Goal: Obtain resource: Obtain resource

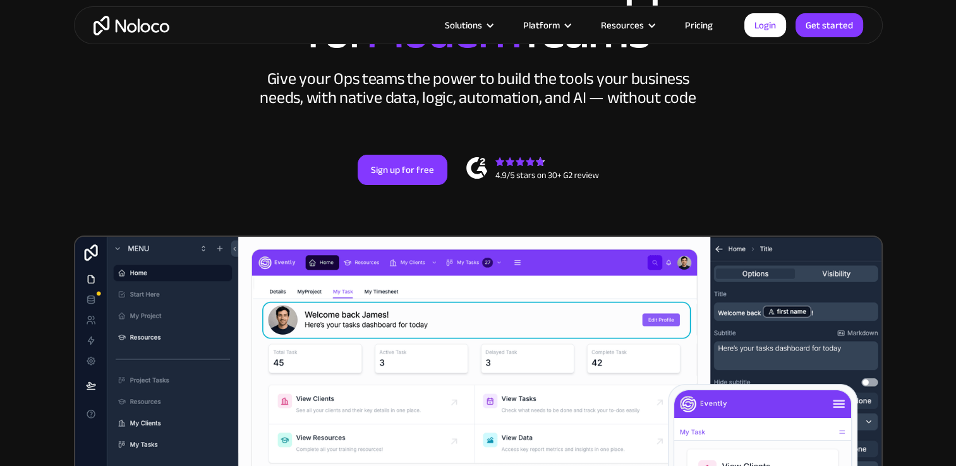
scroll to position [166, 0]
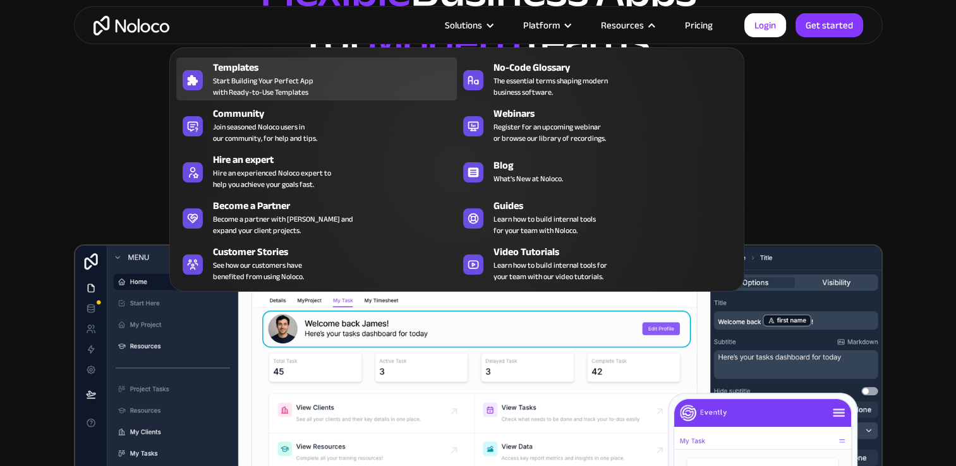
click at [347, 70] on div "Templates" at bounding box center [338, 67] width 250 height 15
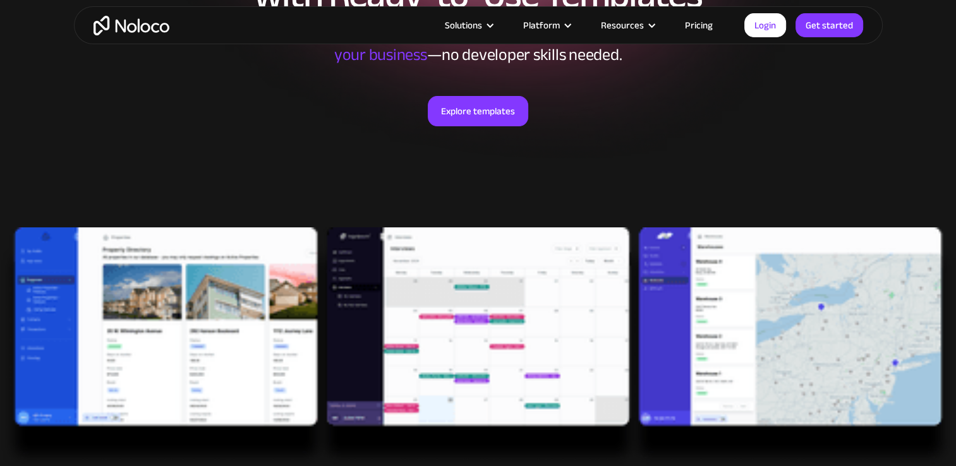
scroll to position [210, 0]
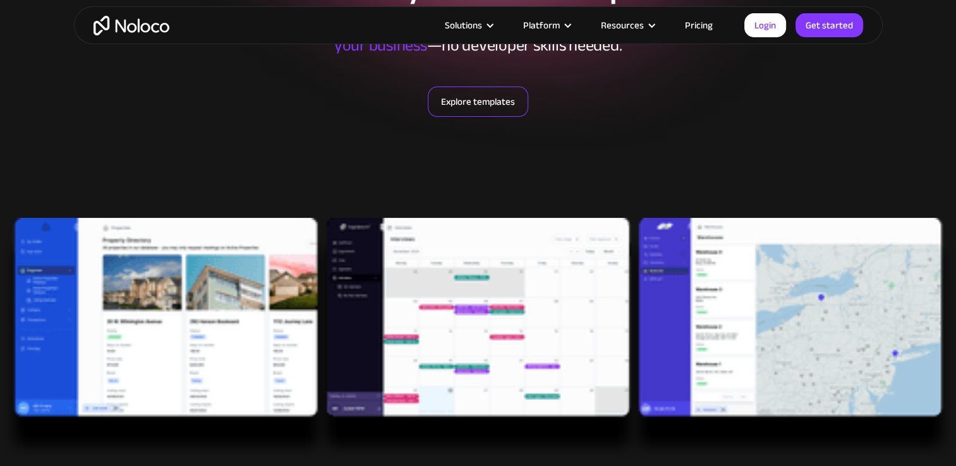
click at [490, 105] on link "Explore templates" at bounding box center [478, 102] width 100 height 30
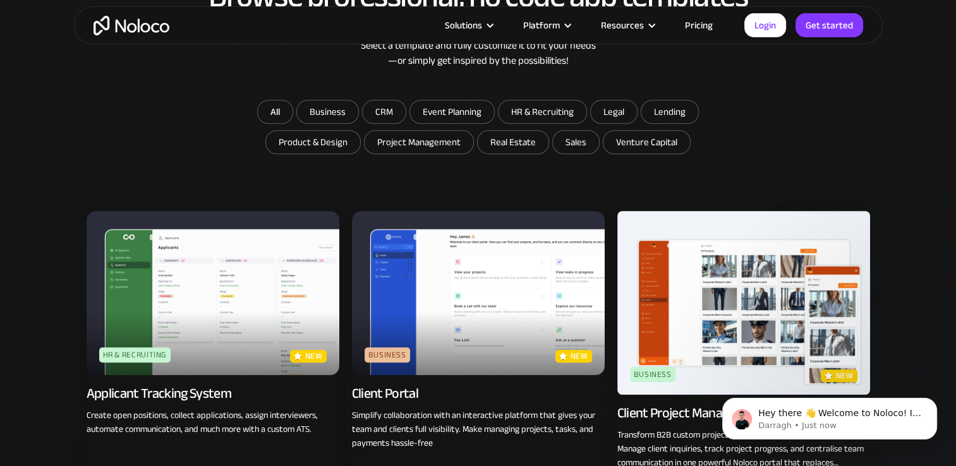
scroll to position [696, 0]
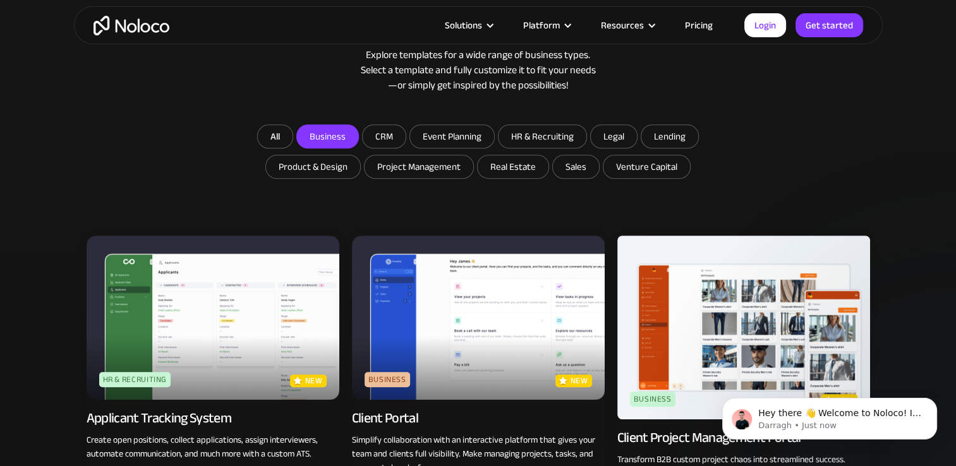
click at [329, 128] on input "Business" at bounding box center [327, 136] width 61 height 23
checkbox input "true"
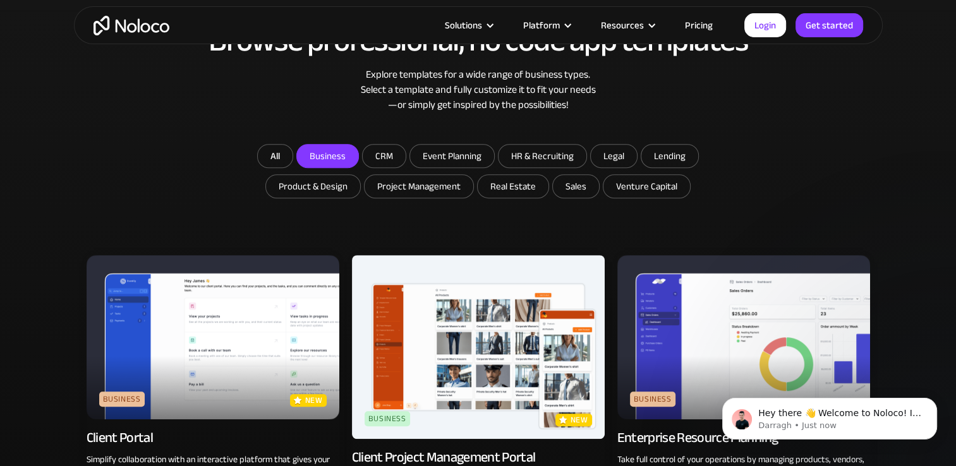
scroll to position [670, 0]
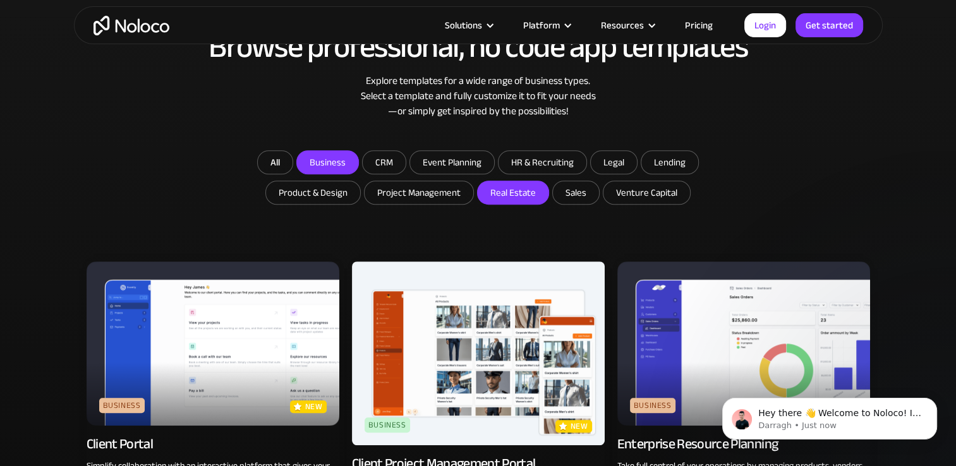
click at [520, 197] on input "Real Estate" at bounding box center [513, 192] width 71 height 23
checkbox input "true"
click at [331, 167] on input "Business" at bounding box center [327, 162] width 61 height 23
checkbox input "false"
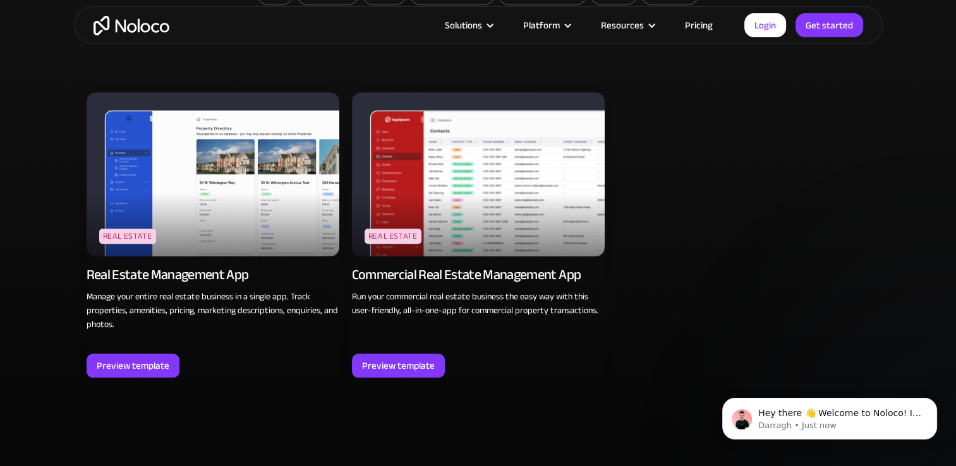
scroll to position [842, 0]
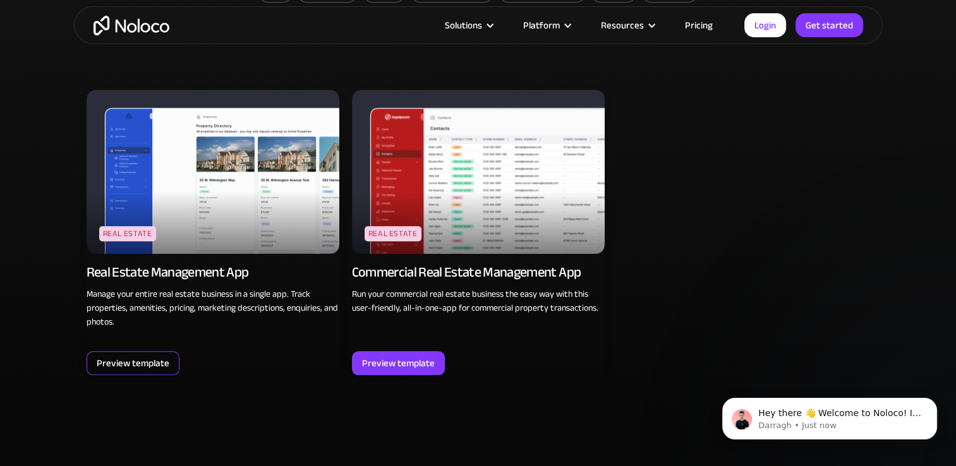
click at [143, 363] on div "Preview template" at bounding box center [133, 363] width 73 height 16
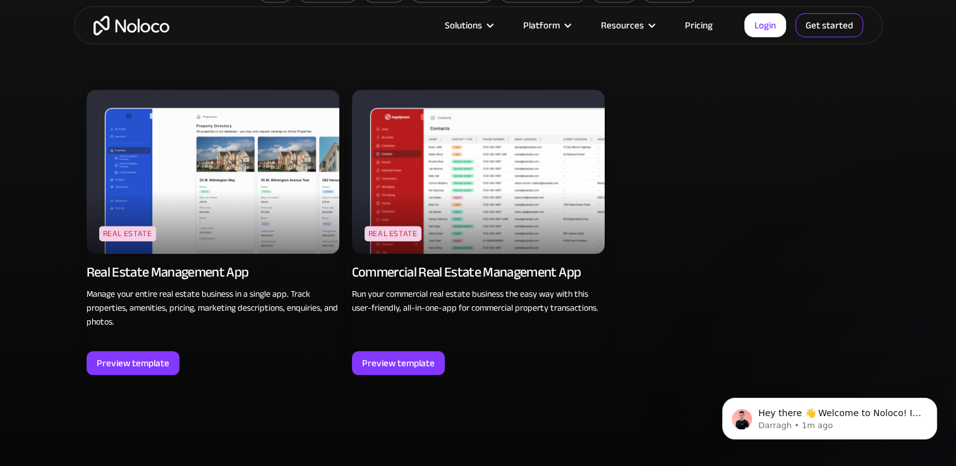
click at [829, 30] on link "Get started" at bounding box center [830, 25] width 68 height 24
